Goal: Information Seeking & Learning: Understand process/instructions

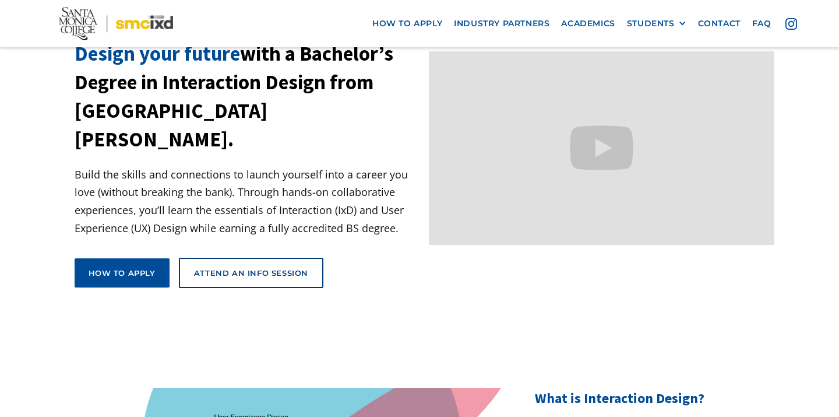
click at [371, 112] on h1 "Design your future with a Bachelor’s Degree in Interaction Design from Santa Mo…" at bounding box center [247, 97] width 345 height 114
click at [266, 192] on p "Build the skills and connections to launch yourself into a career you love (wit…" at bounding box center [247, 200] width 345 height 71
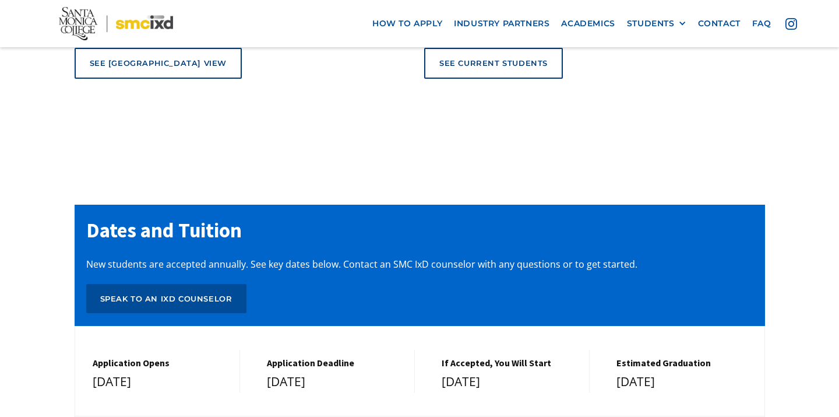
scroll to position [4786, 0]
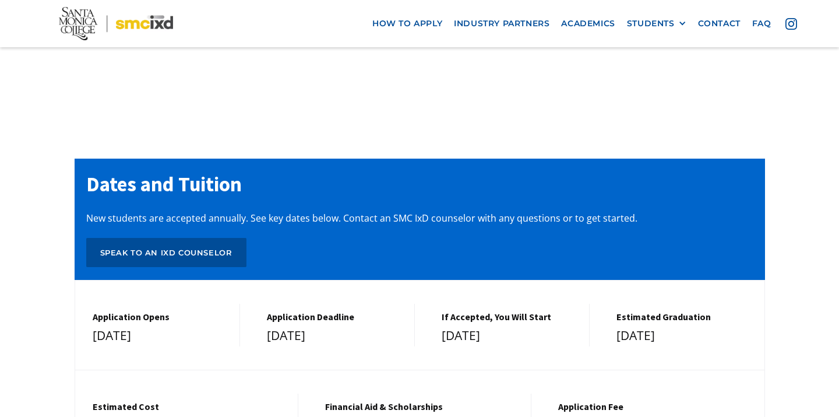
click at [520, 325] on div "[DATE]" at bounding box center [510, 335] width 136 height 21
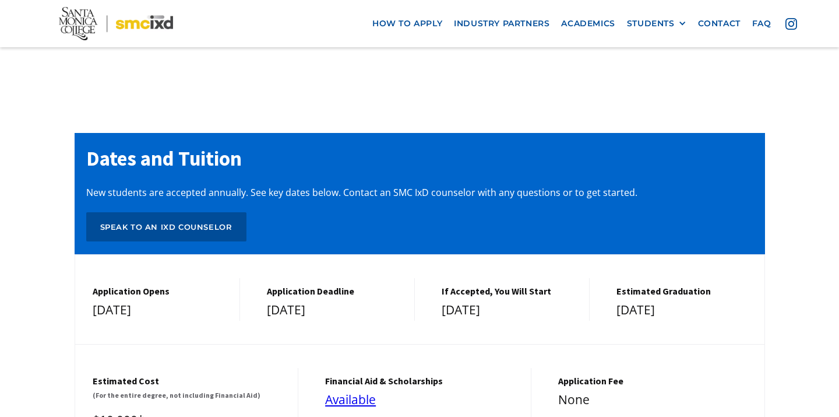
scroll to position [4812, 0]
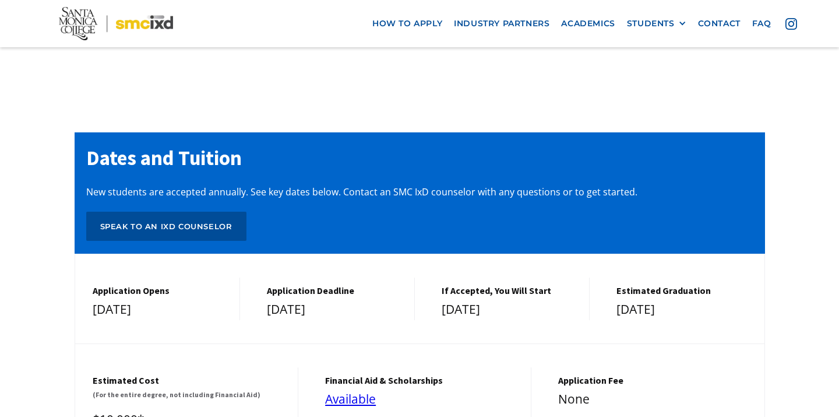
click at [518, 253] on div "Application Opens December 1, 2024 Application Deadline March 1, 2025 If Accept…" at bounding box center [420, 353] width 690 height 200
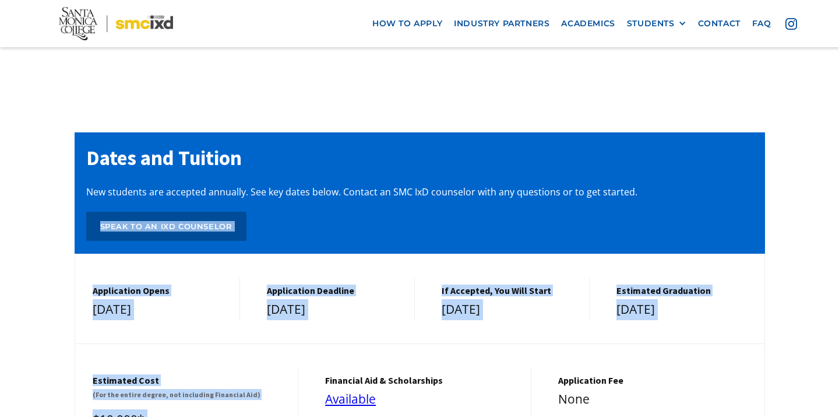
drag, startPoint x: 510, startPoint y: 209, endPoint x: 454, endPoint y: 141, distance: 87.7
click at [454, 141] on div "Dates and Tuition New students are accepted annually. See key dates below. Cont…" at bounding box center [420, 301] width 690 height 338
click at [454, 141] on div "Dates and Tuition New students are accepted annually. See key dates below. Cont…" at bounding box center [420, 192] width 690 height 121
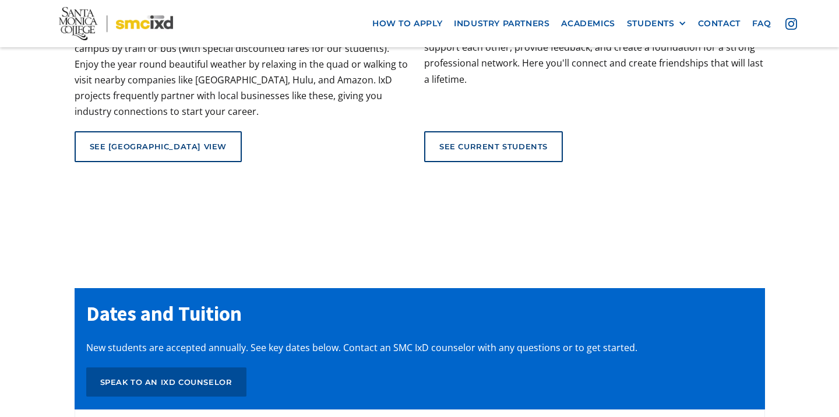
scroll to position [4622, 0]
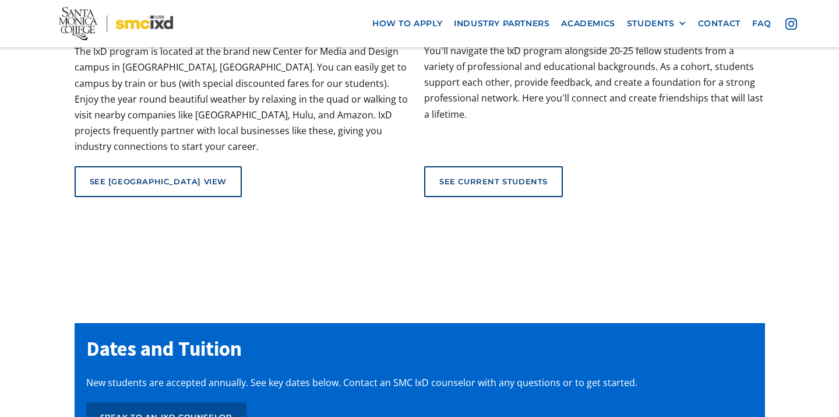
click at [379, 334] on h2 "Dates and Tuition" at bounding box center [419, 348] width 667 height 29
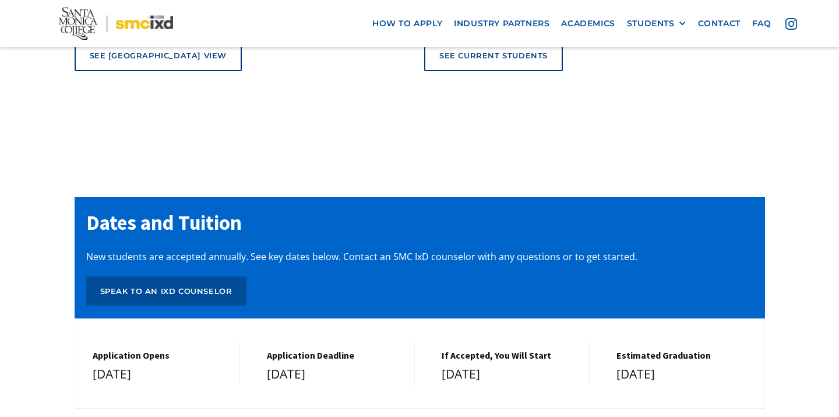
scroll to position [4748, 0]
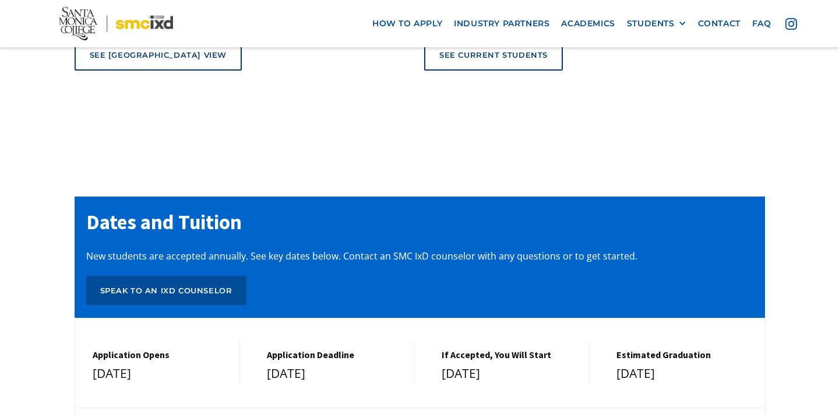
click at [379, 349] on h5 "Application Deadline" at bounding box center [335, 354] width 136 height 11
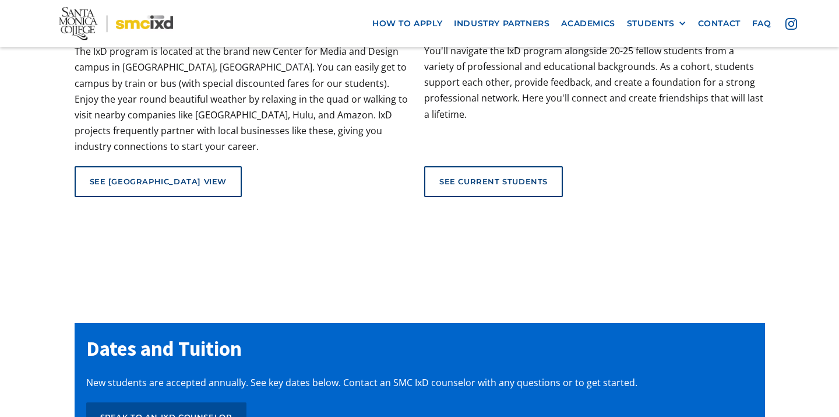
scroll to position [4518, 0]
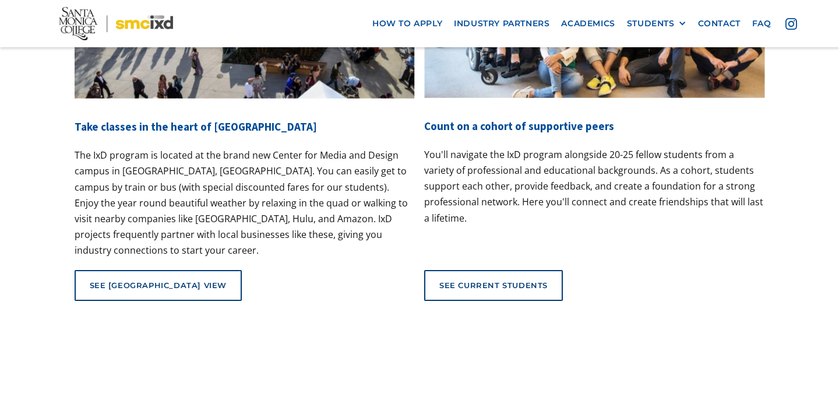
click at [379, 247] on div "What it’s like Experience new technologies and real-world projects alongside am…" at bounding box center [419, 36] width 839 height 663
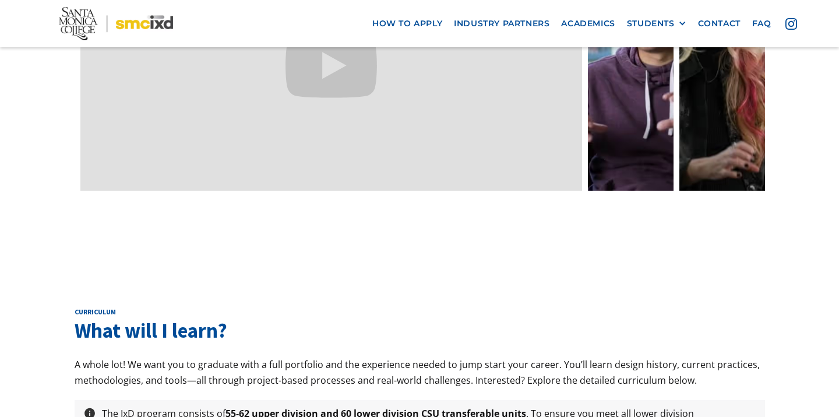
scroll to position [3746, 0]
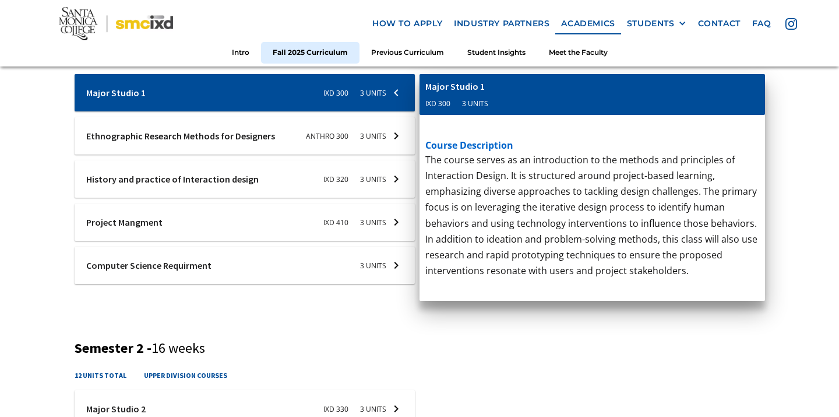
scroll to position [357, 0]
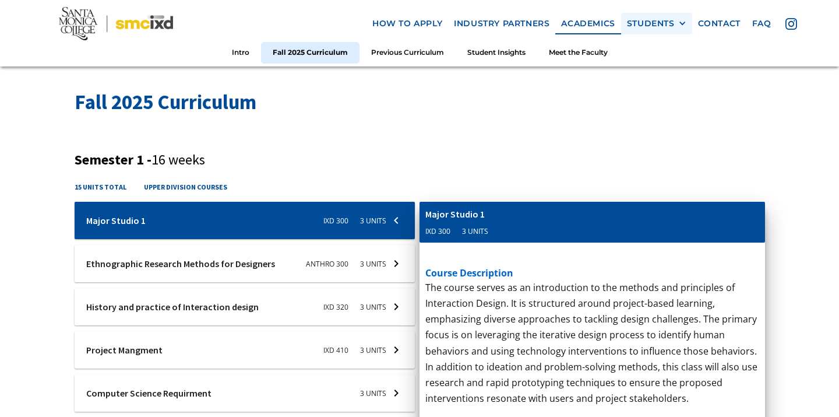
click at [679, 23] on div at bounding box center [682, 23] width 8 height 8
click at [586, 24] on link "Academics" at bounding box center [587, 24] width 65 height 22
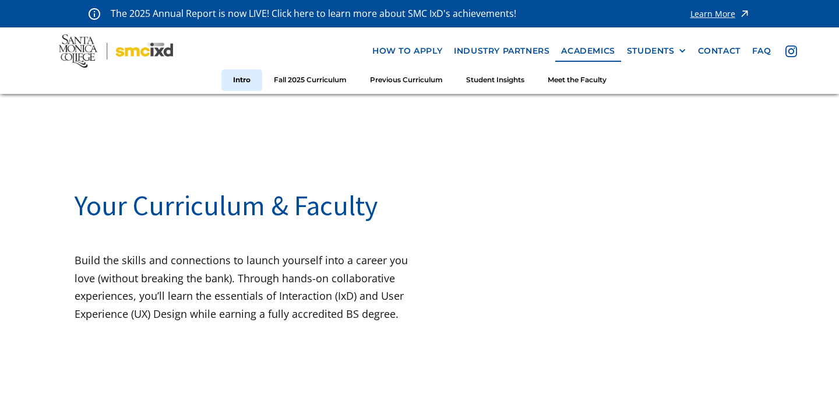
click at [167, 46] on img at bounding box center [116, 51] width 115 height 34
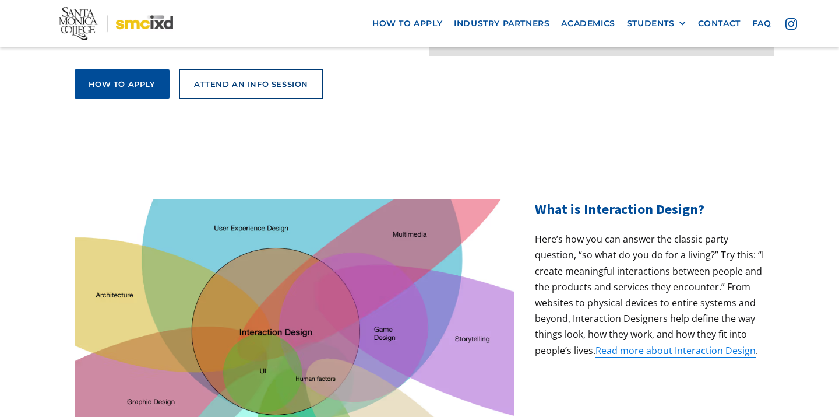
scroll to position [282, 0]
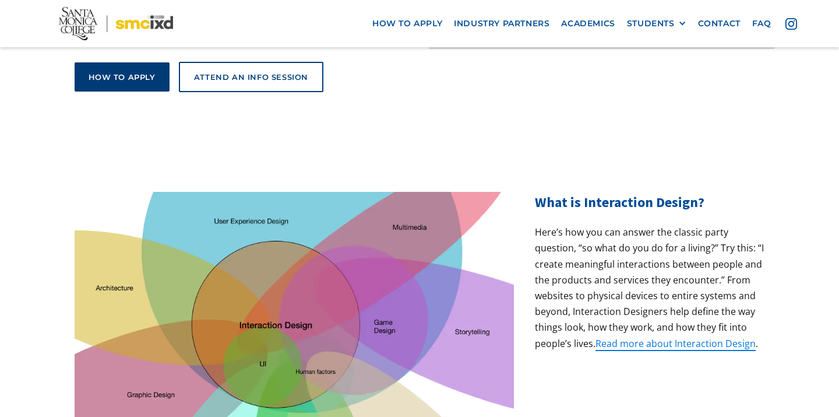
click at [129, 62] on link "How to apply" at bounding box center [122, 76] width 95 height 29
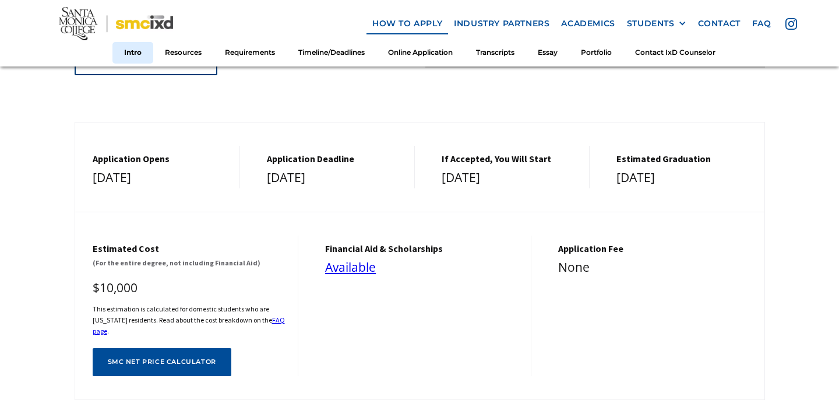
scroll to position [350, 0]
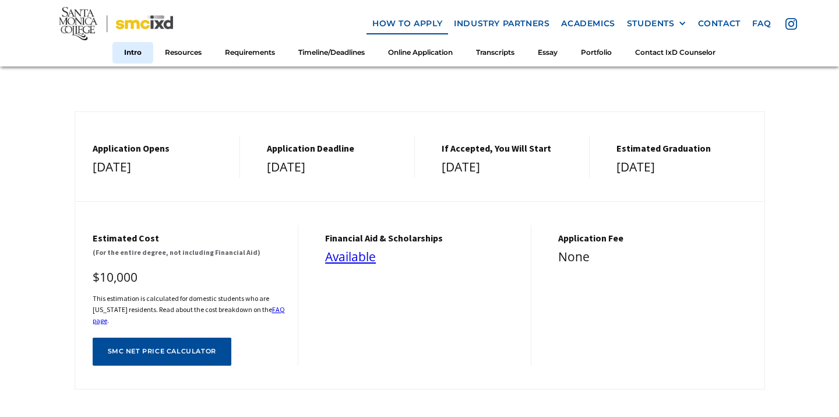
click at [447, 179] on div "Application Opens [DATE] Application Deadline [DATE] If Accepted, You Will Star…" at bounding box center [420, 250] width 690 height 278
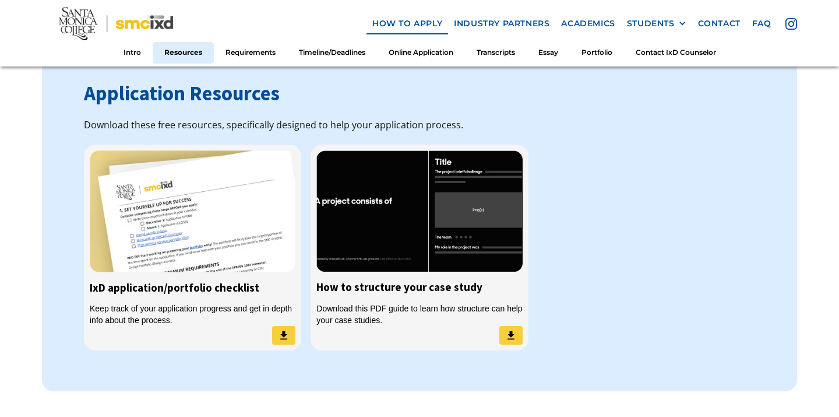
scroll to position [922, 0]
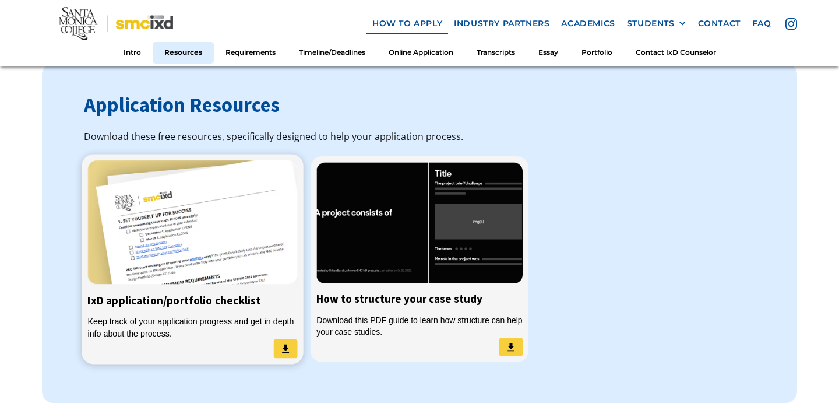
click at [282, 343] on img at bounding box center [286, 349] width 12 height 12
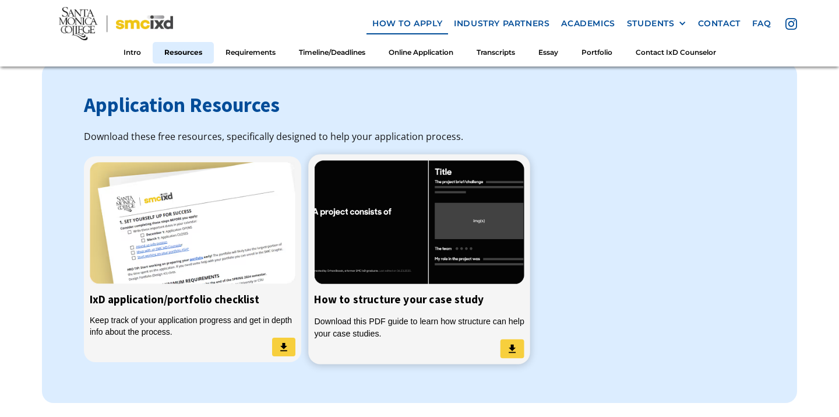
click at [488, 318] on div "Download this PDF guide to learn how structure can help your case studies." at bounding box center [420, 327] width 210 height 24
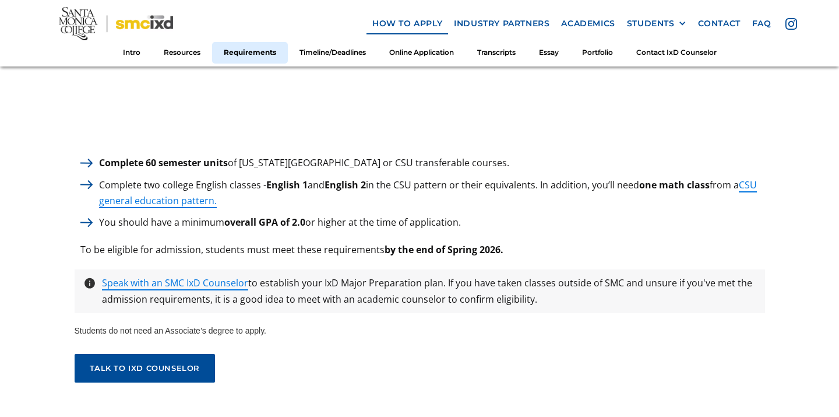
scroll to position [1670, 0]
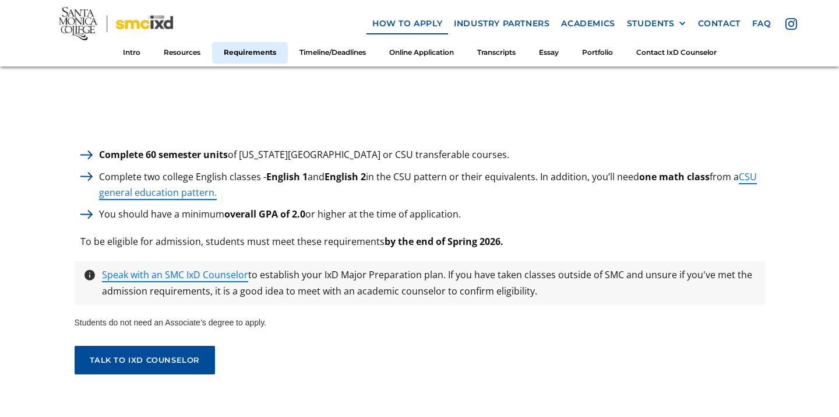
click at [623, 206] on div "You should have a minimum overall GPA of 2.0 or higher at the time of applicati…" at bounding box center [420, 214] width 690 height 16
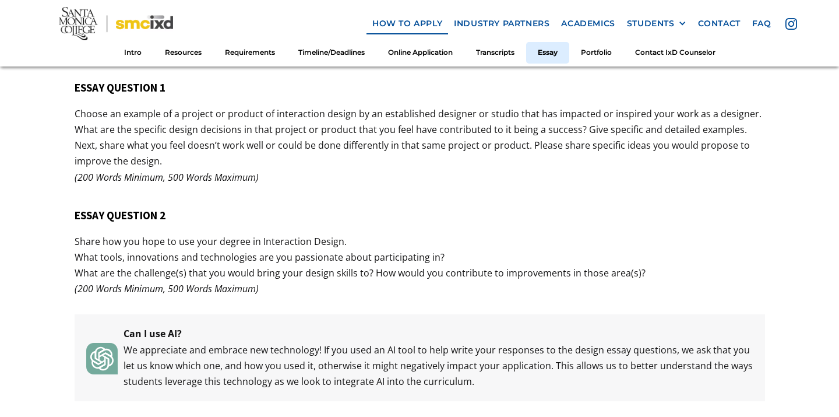
scroll to position [4485, 0]
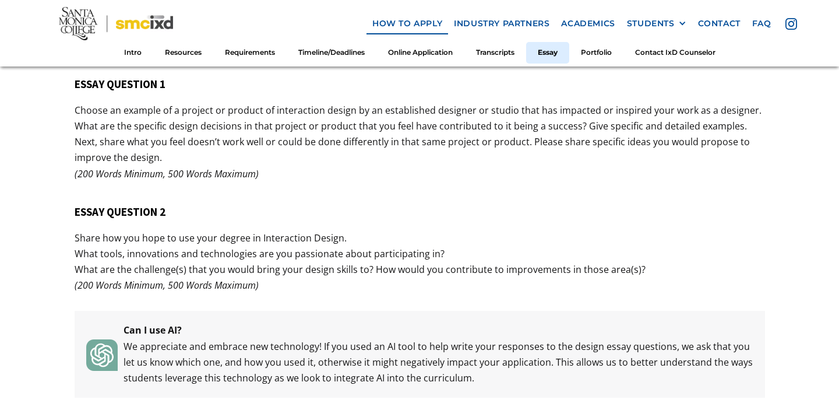
click at [308, 252] on p "Share how you hope to use your degree in Interaction Design. What tools, innova…" at bounding box center [420, 262] width 690 height 64
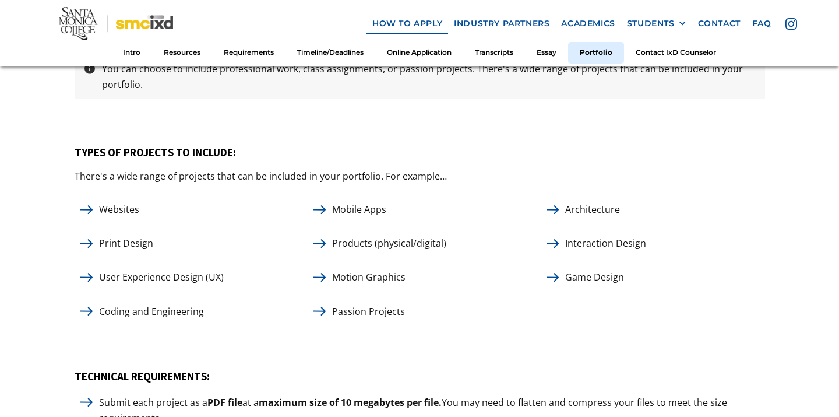
scroll to position [5389, 0]
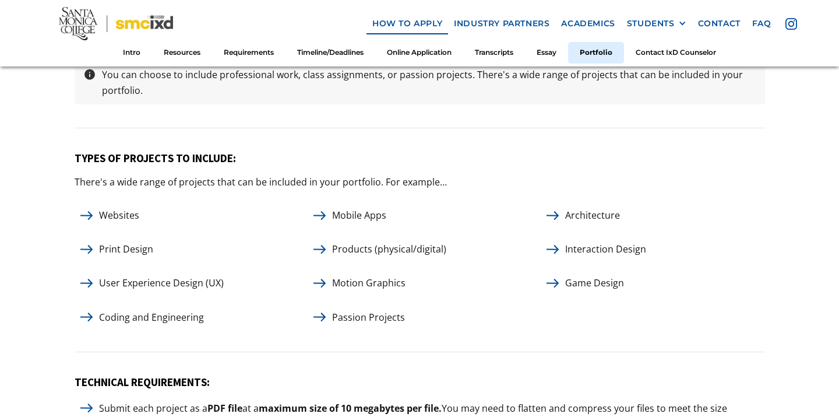
click at [623, 324] on div "TYPES OF PROJECTS TO INCLUDE: There's a wide range of projects that can be incl…" at bounding box center [420, 251] width 690 height 200
click at [620, 328] on div "TYPES OF PROJECTS TO INCLUDE: There's a wide range of projects that can be incl…" at bounding box center [420, 251] width 690 height 200
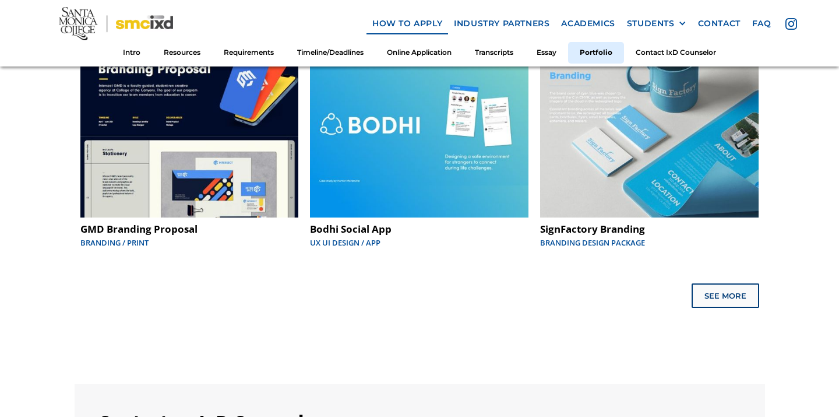
scroll to position [6015, 0]
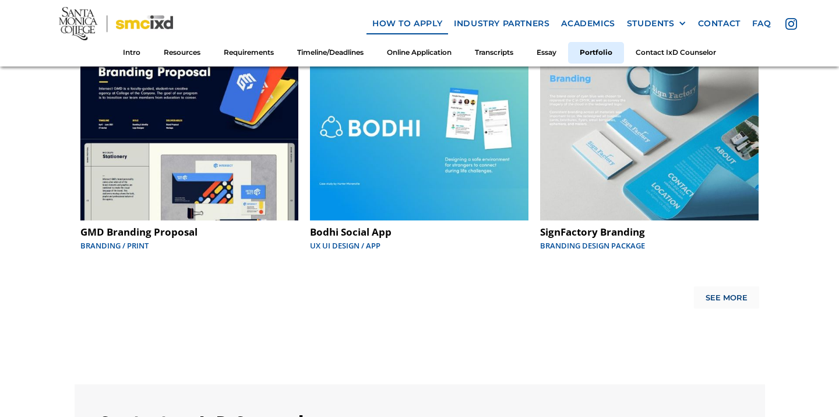
click at [721, 293] on div "See More" at bounding box center [727, 297] width 42 height 9
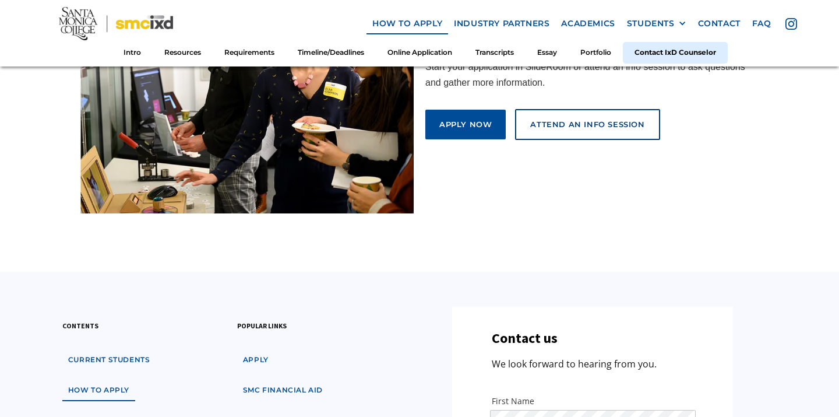
scroll to position [6710, 0]
